Goal: Navigation & Orientation: Find specific page/section

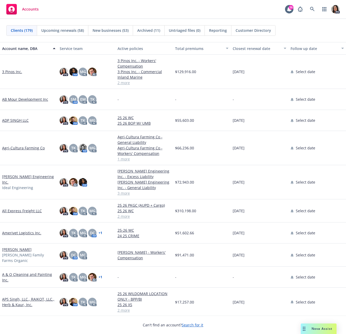
click at [250, 282] on div "-" at bounding box center [260, 277] width 58 height 21
